Goal: Check status: Check status

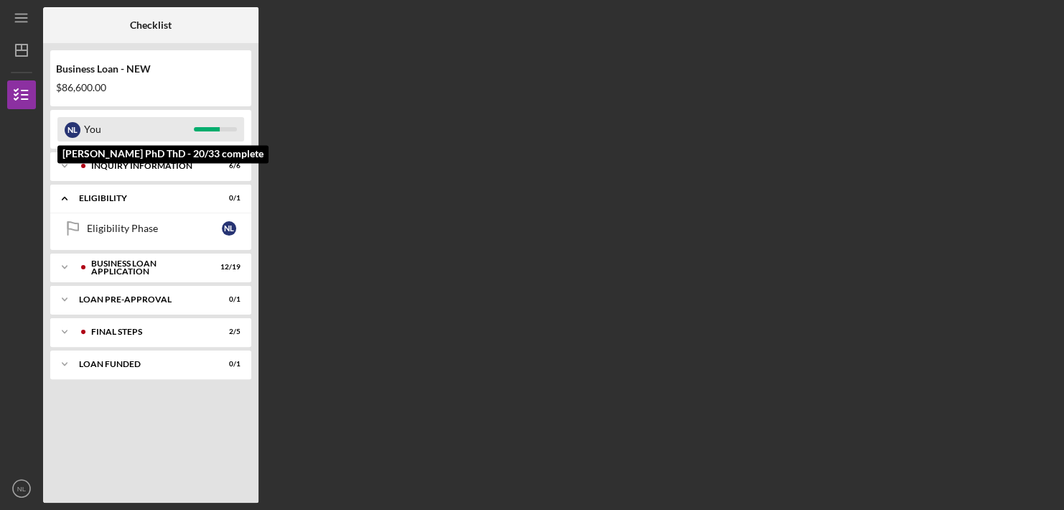
click at [84, 128] on div "You" at bounding box center [139, 129] width 110 height 24
click at [167, 124] on div "You" at bounding box center [139, 129] width 110 height 24
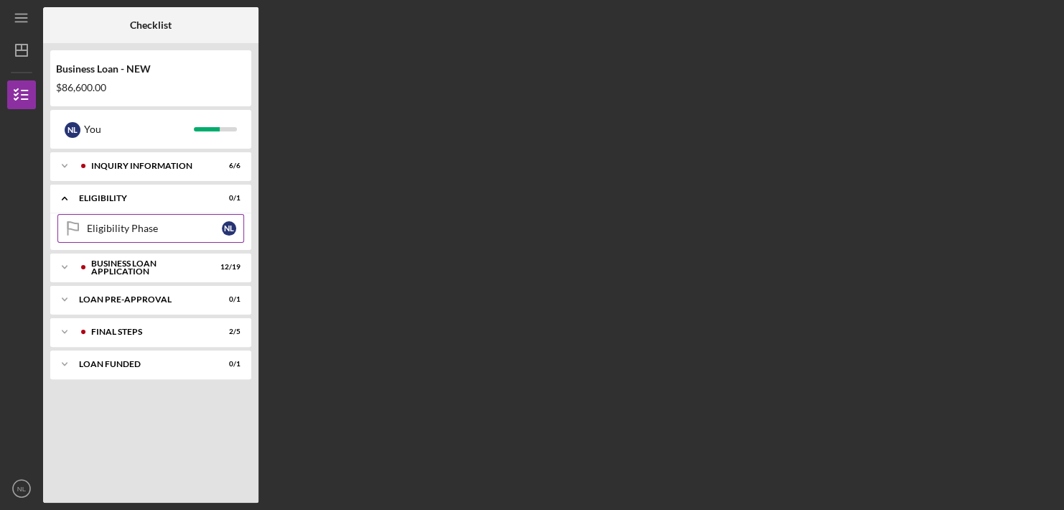
click at [139, 230] on div "Eligibility Phase" at bounding box center [154, 228] width 135 height 11
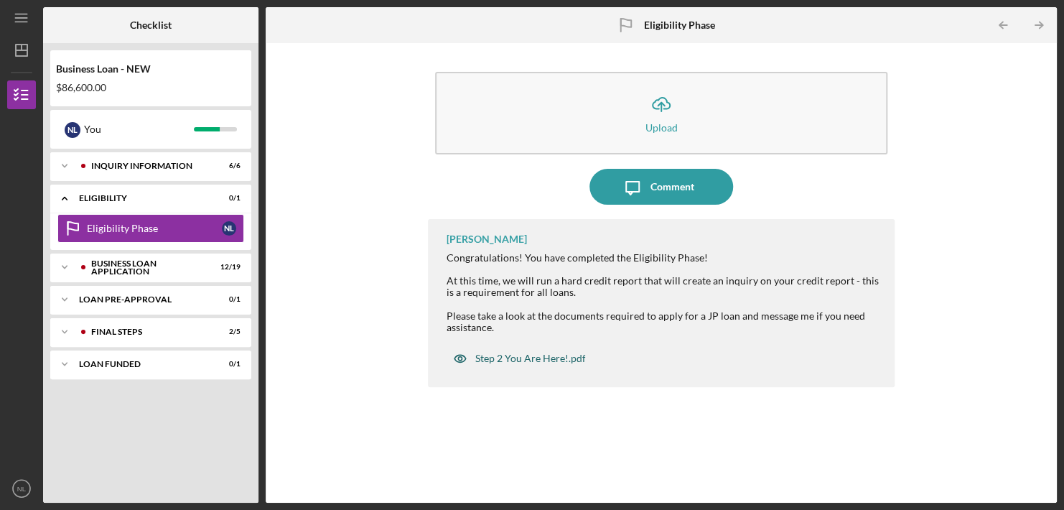
drag, startPoint x: 492, startPoint y: 358, endPoint x: 486, endPoint y: 353, distance: 7.6
click at [486, 353] on div "Step 2 You Are Here!.pdf" at bounding box center [530, 358] width 111 height 11
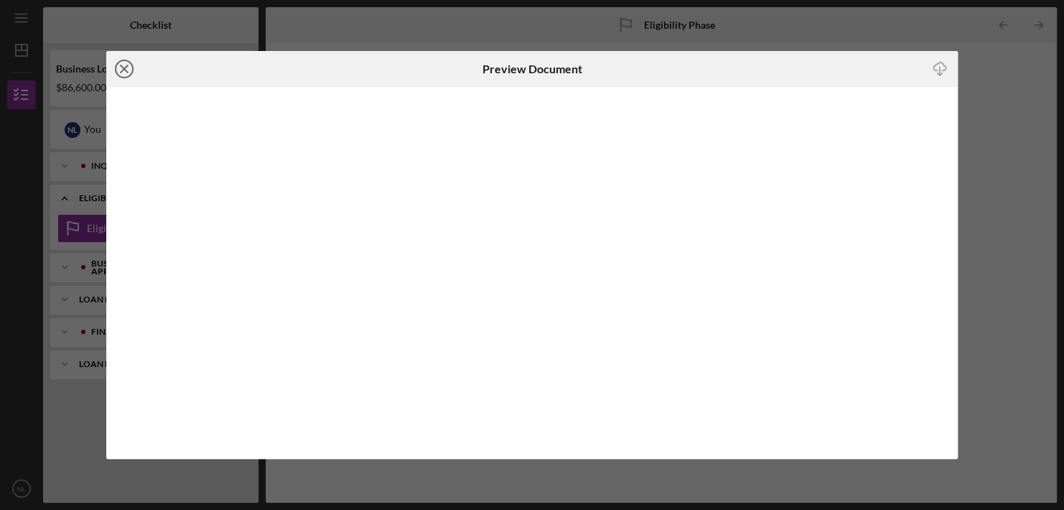
click at [121, 73] on icon "Icon/Close" at bounding box center [124, 69] width 36 height 36
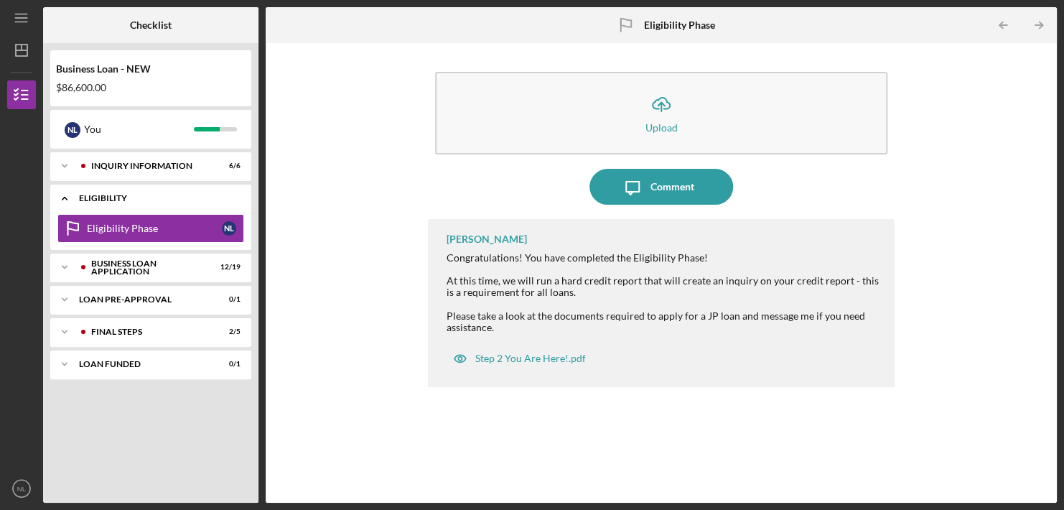
click at [134, 198] on div "ELIGIBILITY" at bounding box center [156, 198] width 154 height 9
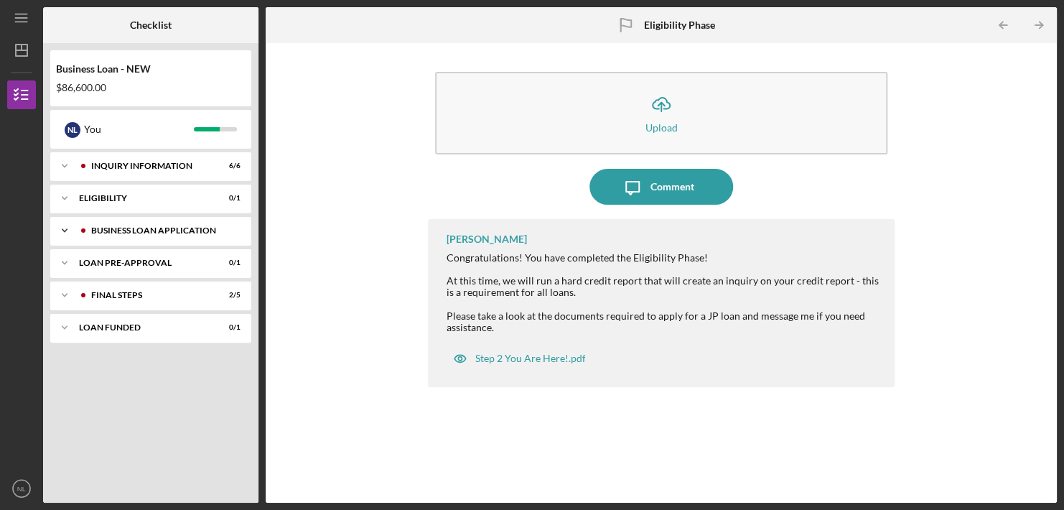
drag, startPoint x: 134, startPoint y: 228, endPoint x: 112, endPoint y: 228, distance: 21.5
click at [112, 228] on div "BUSINESS LOAN APPLICATION" at bounding box center [162, 230] width 142 height 9
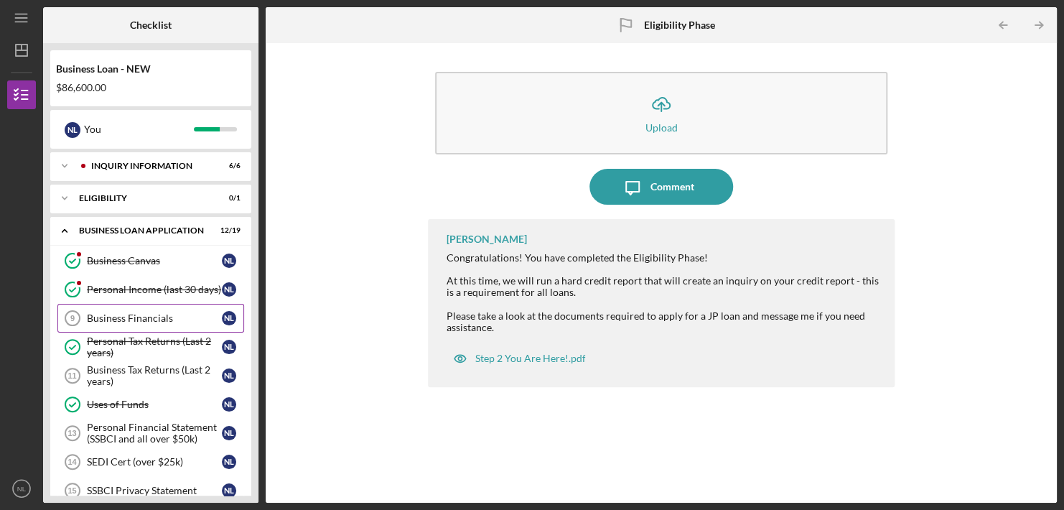
click at [135, 309] on link "Business Financials 9 Business Financials N L" at bounding box center [150, 318] width 187 height 29
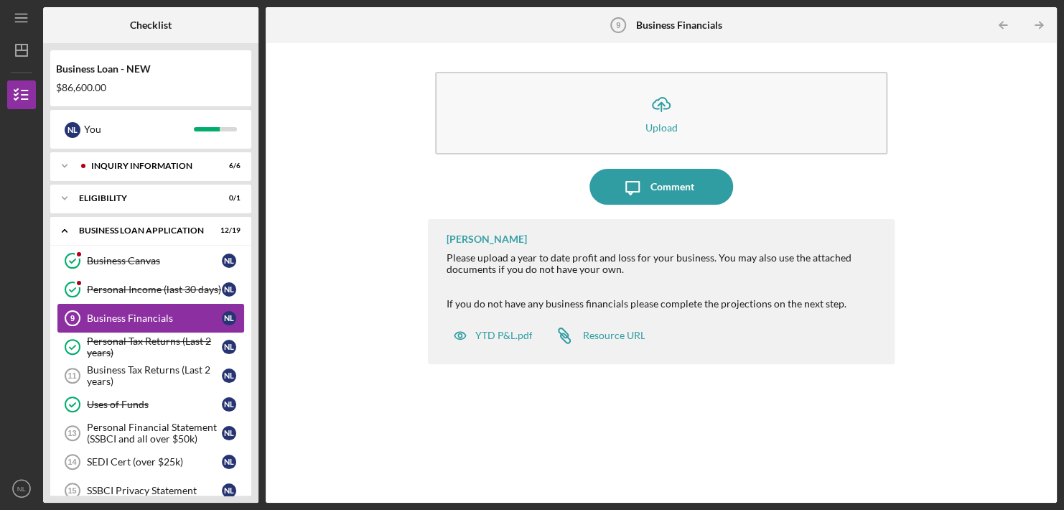
click at [135, 309] on link "Business Financials 9 Business Financials N L" at bounding box center [150, 318] width 187 height 29
click at [518, 336] on div "YTD P&L.pdf" at bounding box center [503, 335] width 57 height 11
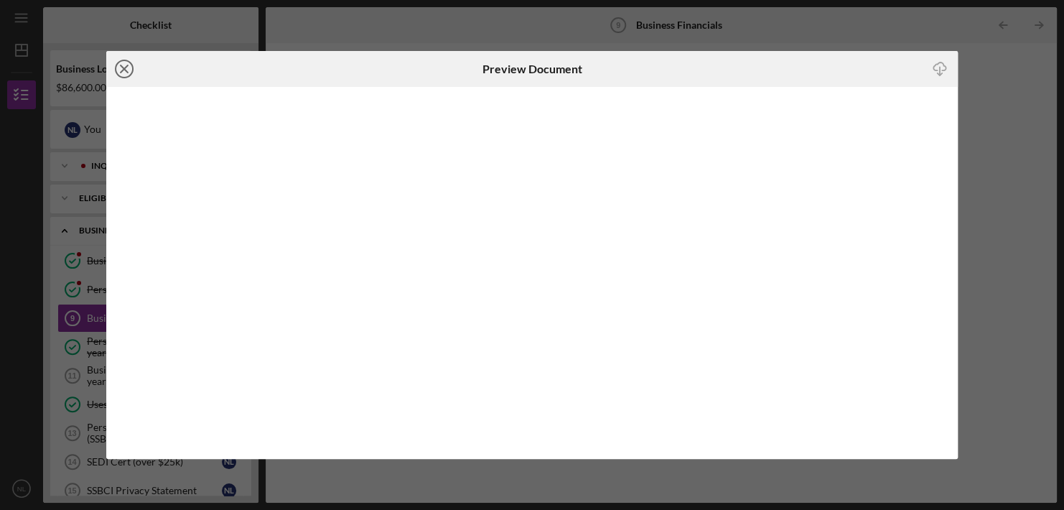
click at [121, 71] on line at bounding box center [124, 68] width 7 height 7
